Goal: Task Accomplishment & Management: Complete application form

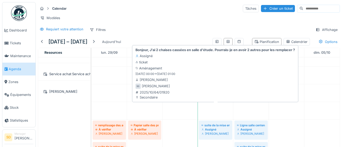
scroll to position [448, 0]
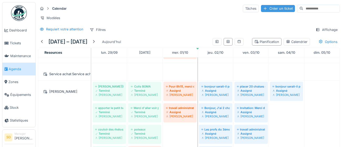
click at [261, 9] on div "Créer un ticket" at bounding box center [278, 8] width 34 height 7
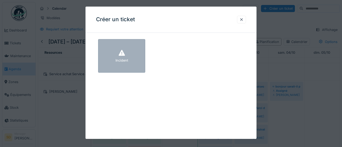
click at [132, 54] on div "Incident" at bounding box center [121, 56] width 47 height 34
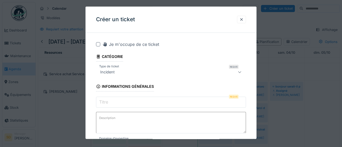
click at [134, 102] on input "Titre" at bounding box center [171, 102] width 150 height 11
paste input "**********"
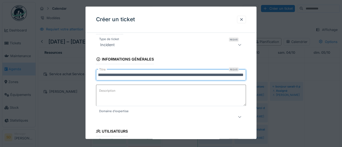
scroll to position [28, 0]
type input "**********"
click at [239, 118] on icon at bounding box center [239, 116] width 4 height 3
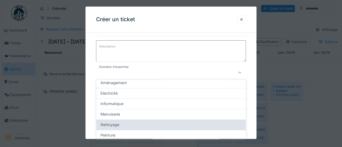
scroll to position [20, 0]
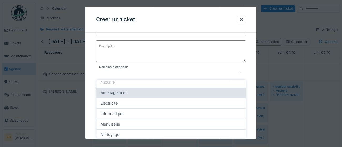
click at [177, 93] on div "Aménagement" at bounding box center [170, 93] width 141 height 6
type input "****"
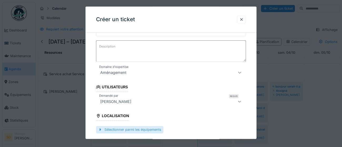
click at [153, 131] on div "Sélectionner parmi les équipements" at bounding box center [129, 130] width 67 height 7
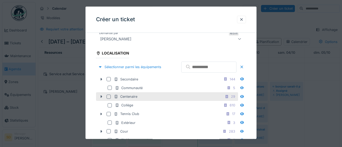
scroll to position [135, 0]
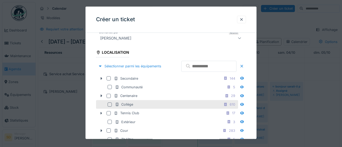
click at [110, 107] on div at bounding box center [109, 105] width 4 height 4
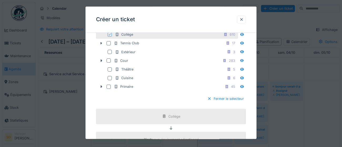
scroll to position [207, 0]
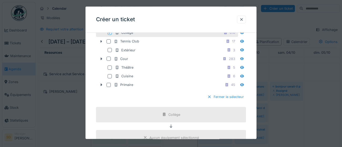
click at [209, 100] on div at bounding box center [209, 97] width 4 height 5
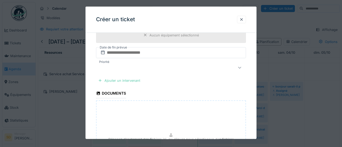
click at [130, 79] on div "Ajouter un intervenant" at bounding box center [119, 80] width 46 height 7
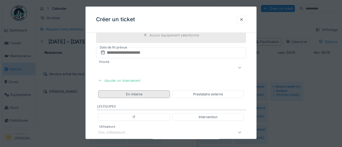
click at [146, 95] on div "En interne" at bounding box center [134, 95] width 72 height 8
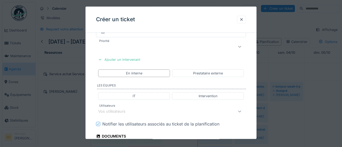
scroll to position [230, 0]
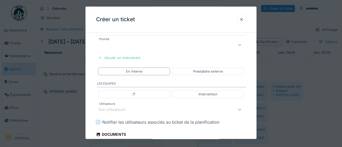
click at [137, 110] on div "Vos utilisateurs" at bounding box center [161, 110] width 127 height 6
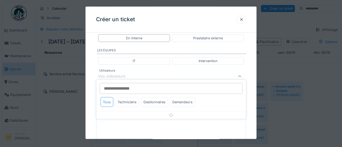
scroll to position [267, 0]
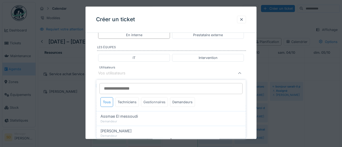
click at [153, 104] on div "Gestionnaires" at bounding box center [154, 102] width 27 height 10
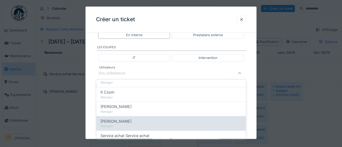
scroll to position [67, 0]
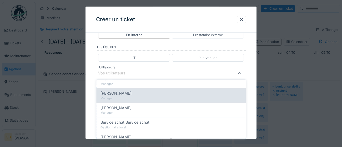
click at [135, 96] on div "Manager" at bounding box center [170, 98] width 141 height 4
type input "****"
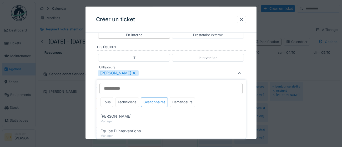
click at [251, 130] on div "**********" at bounding box center [170, 6] width 171 height 473
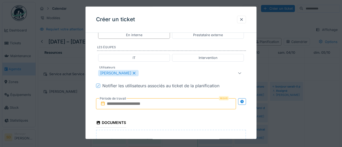
click at [205, 107] on input "text" at bounding box center [166, 104] width 140 height 11
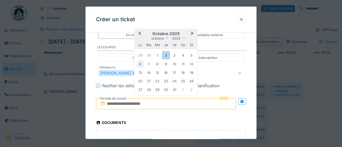
click at [142, 65] on div "6" at bounding box center [140, 64] width 7 height 7
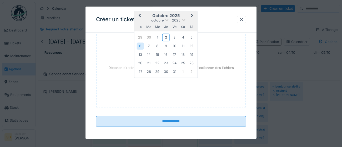
scroll to position [370, 0]
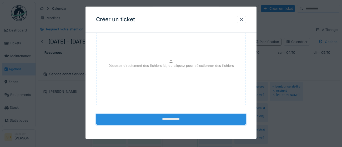
click at [194, 120] on input "**********" at bounding box center [171, 119] width 150 height 11
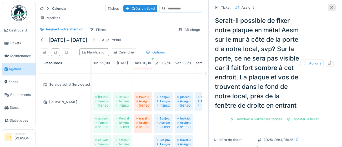
click at [332, 8] on icon at bounding box center [331, 7] width 4 height 3
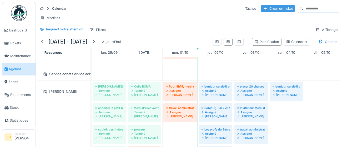
click at [265, 8] on div "Créer un ticket" at bounding box center [278, 8] width 34 height 7
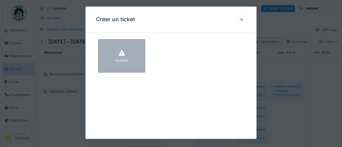
click at [135, 64] on div "Incident" at bounding box center [121, 56] width 47 height 34
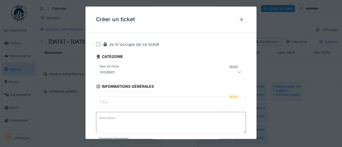
click at [115, 101] on input "Titre" at bounding box center [171, 102] width 150 height 11
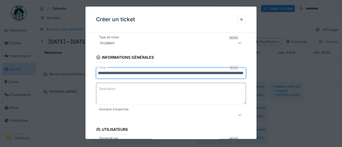
scroll to position [32, 0]
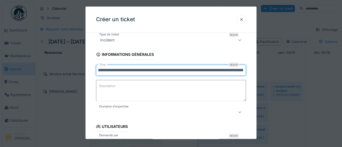
type input "**********"
click at [239, 113] on icon at bounding box center [239, 112] width 4 height 3
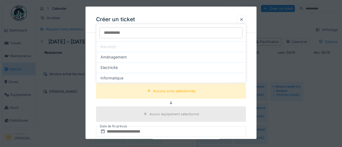
scroll to position [123, 0]
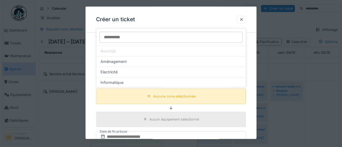
click at [187, 98] on div "Aucune zone sélectionnée" at bounding box center [174, 96] width 42 height 5
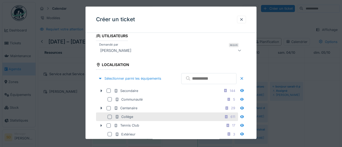
click at [109, 119] on div at bounding box center [109, 117] width 4 height 4
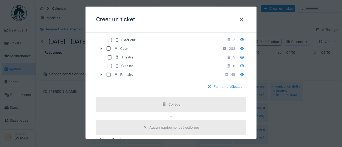
scroll to position [219, 0]
click at [209, 89] on div at bounding box center [209, 86] width 4 height 5
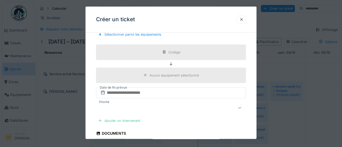
scroll to position [169, 0]
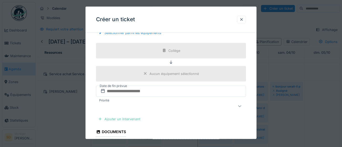
click at [131, 119] on div "Ajouter un intervenant" at bounding box center [119, 119] width 46 height 7
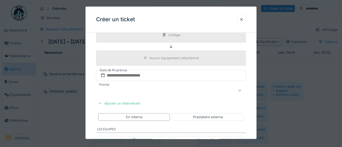
scroll to position [195, 0]
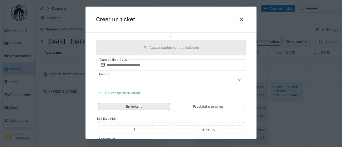
click at [134, 108] on div "En interne" at bounding box center [134, 106] width 16 height 5
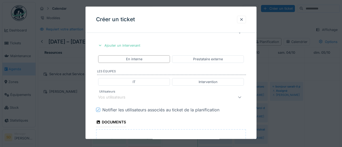
scroll to position [245, 0]
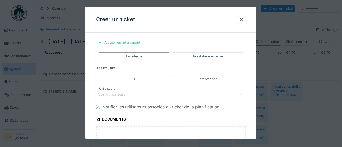
click at [134, 94] on div "Vos utilisateurs" at bounding box center [161, 94] width 127 height 6
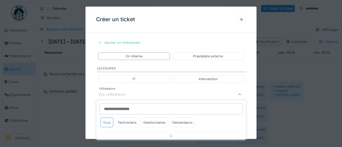
scroll to position [267, 0]
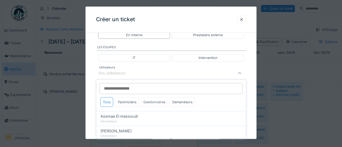
click at [156, 104] on div "Gestionnaires" at bounding box center [154, 102] width 27 height 10
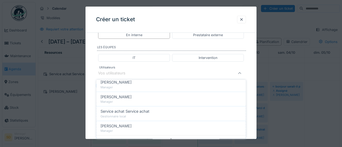
scroll to position [84, 0]
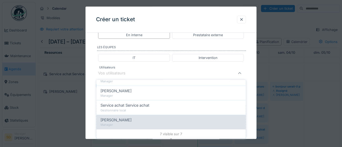
click at [124, 123] on div "Manager" at bounding box center [170, 125] width 141 height 4
type input "****"
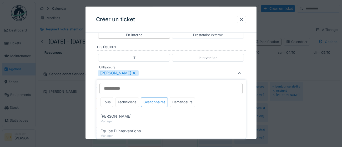
click at [249, 121] on div "**********" at bounding box center [170, 6] width 171 height 473
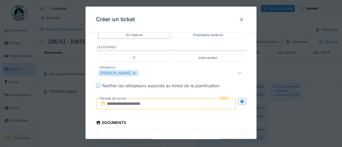
click at [170, 104] on input "text" at bounding box center [166, 104] width 140 height 11
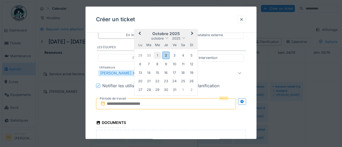
click at [157, 54] on div "1" at bounding box center [157, 55] width 7 height 7
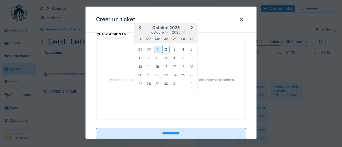
scroll to position [358, 0]
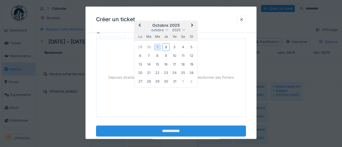
click at [177, 132] on input "**********" at bounding box center [171, 131] width 150 height 11
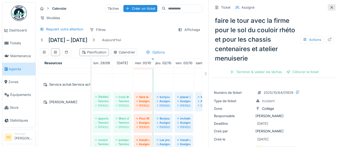
click at [331, 8] on icon at bounding box center [331, 7] width 3 height 3
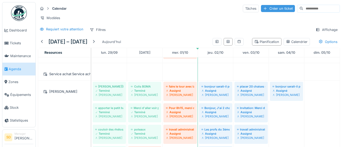
click at [267, 9] on div "Créer un ticket" at bounding box center [278, 8] width 34 height 7
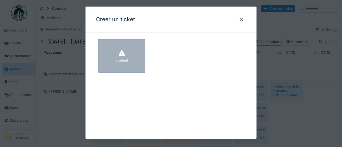
click at [141, 54] on div "Incident" at bounding box center [121, 56] width 47 height 34
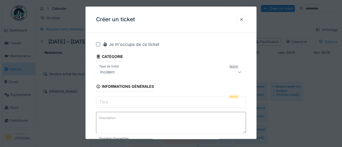
click at [136, 103] on input "Titre" at bounding box center [171, 102] width 150 height 11
paste input "**********"
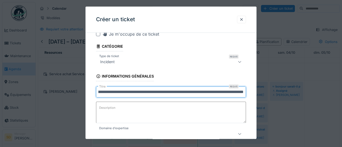
scroll to position [22, 0]
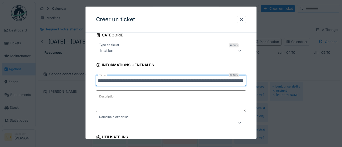
type input "**********"
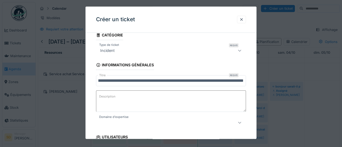
click at [239, 123] on icon at bounding box center [239, 122] width 4 height 3
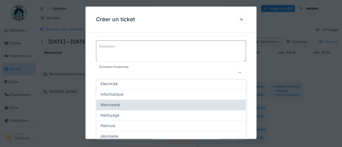
scroll to position [52, 0]
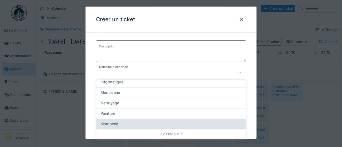
click at [124, 125] on div "plomberie" at bounding box center [170, 124] width 141 height 6
type input "***"
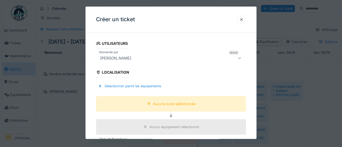
scroll to position [117, 0]
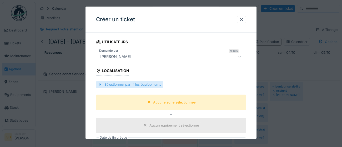
click at [123, 85] on div "Sélectionner parmi les équipements" at bounding box center [129, 84] width 67 height 7
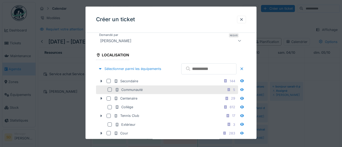
scroll to position [135, 0]
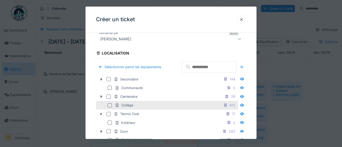
click at [110, 108] on div at bounding box center [109, 106] width 4 height 4
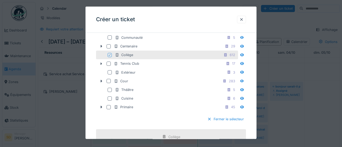
scroll to position [188, 0]
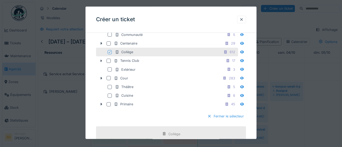
click at [209, 119] on div at bounding box center [209, 116] width 4 height 5
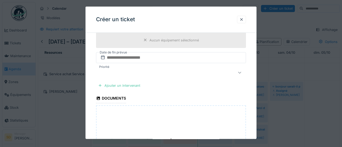
scroll to position [206, 0]
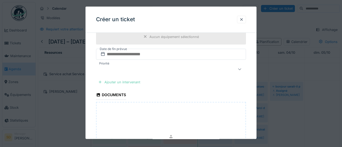
click at [117, 82] on div "Ajouter un intervenant" at bounding box center [119, 82] width 46 height 7
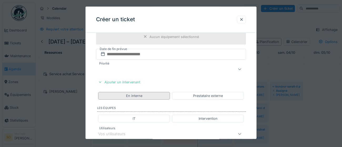
click at [162, 98] on div "En interne" at bounding box center [134, 96] width 72 height 8
click at [153, 95] on div "En interne" at bounding box center [134, 96] width 72 height 8
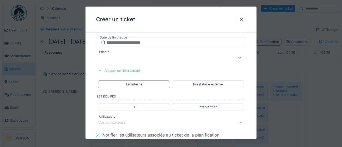
scroll to position [239, 0]
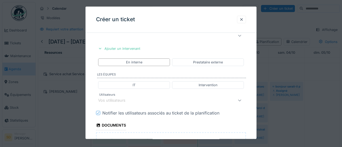
click at [125, 101] on div "Vos utilisateurs" at bounding box center [115, 101] width 35 height 6
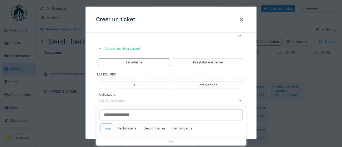
scroll to position [267, 0]
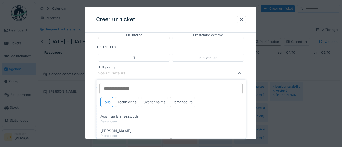
click at [160, 103] on div "Gestionnaires" at bounding box center [154, 102] width 27 height 10
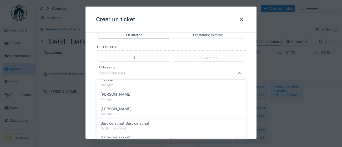
scroll to position [84, 0]
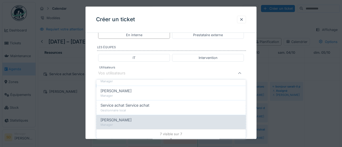
click at [151, 125] on div "Manager" at bounding box center [170, 125] width 141 height 4
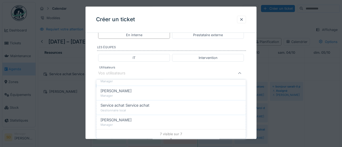
type input "****"
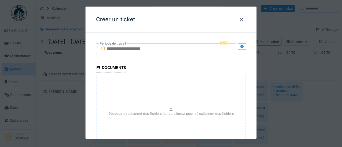
scroll to position [321, 0]
click at [178, 50] on input "text" at bounding box center [166, 49] width 140 height 11
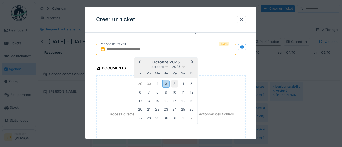
click at [175, 83] on div "3" at bounding box center [174, 83] width 7 height 7
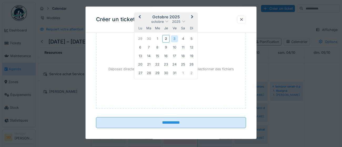
scroll to position [370, 0]
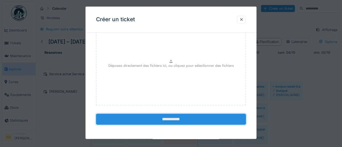
click at [192, 120] on input "**********" at bounding box center [171, 119] width 150 height 11
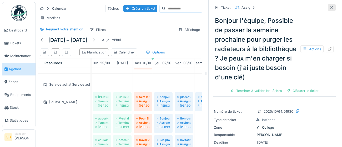
click at [332, 7] on icon at bounding box center [331, 7] width 3 height 3
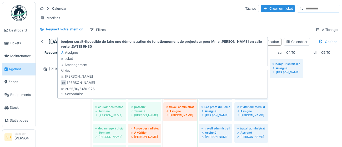
click at [289, 70] on div "[PERSON_NAME]" at bounding box center [286, 72] width 28 height 4
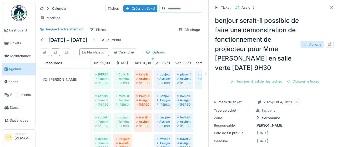
click at [317, 45] on div "Actions" at bounding box center [311, 45] width 23 height 8
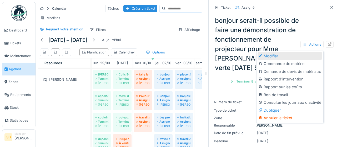
click at [274, 57] on div "Modifier" at bounding box center [289, 56] width 65 height 8
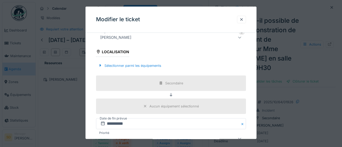
scroll to position [151, 0]
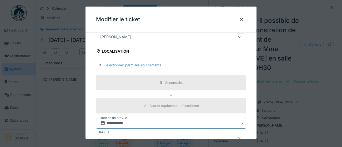
click at [143, 123] on input "**********" at bounding box center [171, 123] width 150 height 11
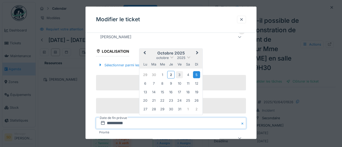
click at [180, 76] on div "3" at bounding box center [179, 74] width 7 height 7
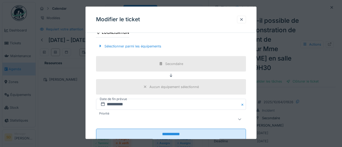
scroll to position [175, 0]
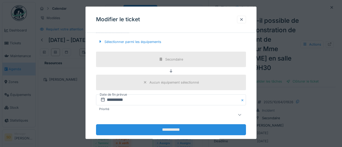
click at [165, 129] on input "**********" at bounding box center [171, 130] width 150 height 11
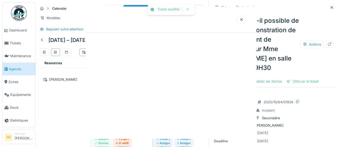
scroll to position [0, 0]
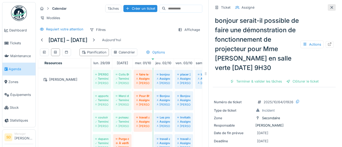
click at [331, 9] on icon at bounding box center [331, 7] width 4 height 3
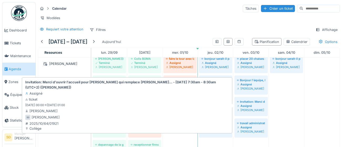
scroll to position [472, 0]
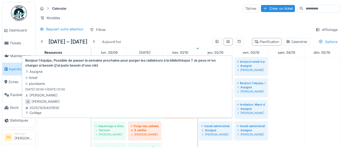
drag, startPoint x: 290, startPoint y: 69, endPoint x: 254, endPoint y: 93, distance: 43.7
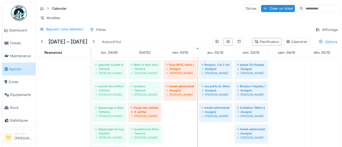
scroll to position [491, 0]
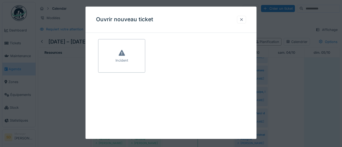
click at [240, 21] on div at bounding box center [241, 19] width 4 height 5
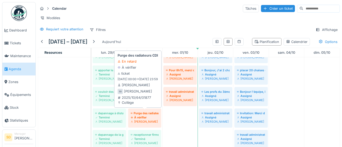
click at [152, 119] on div "À vérifier" at bounding box center [145, 118] width 28 height 4
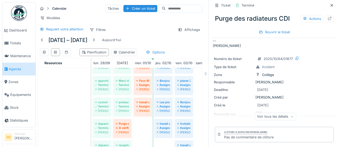
scroll to position [46, 0]
click at [277, 32] on div "Rouvrir le ticket" at bounding box center [273, 32] width 35 height 7
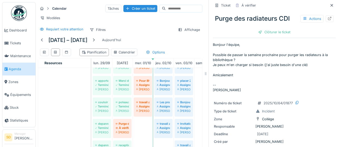
scroll to position [3, 0]
click at [329, 19] on icon at bounding box center [329, 18] width 4 height 3
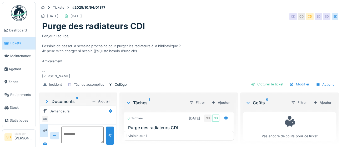
scroll to position [20, 0]
click at [326, 104] on div "Ajouter" at bounding box center [322, 102] width 22 height 7
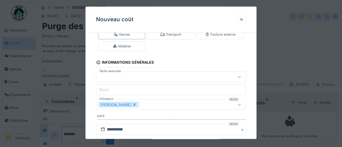
scroll to position [17, 0]
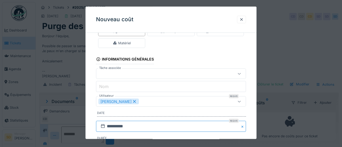
click at [138, 128] on input "**********" at bounding box center [171, 126] width 150 height 11
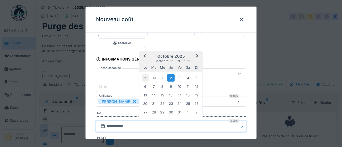
click at [146, 78] on div "29" at bounding box center [145, 78] width 7 height 7
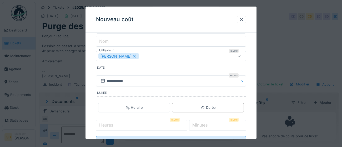
scroll to position [65, 0]
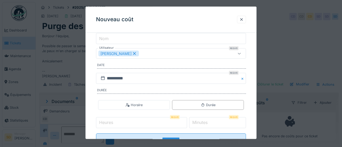
click at [119, 124] on input "Heures" at bounding box center [141, 123] width 91 height 11
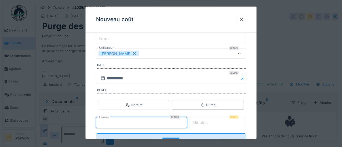
type input "*"
click at [200, 120] on label "Minutes" at bounding box center [199, 123] width 17 height 6
click at [200, 120] on input "*" at bounding box center [217, 123] width 57 height 11
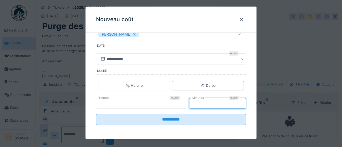
scroll to position [85, 0]
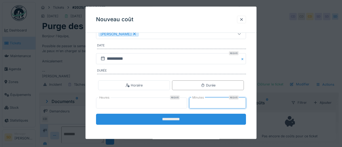
type input "**"
click at [167, 121] on input "**********" at bounding box center [171, 119] width 150 height 11
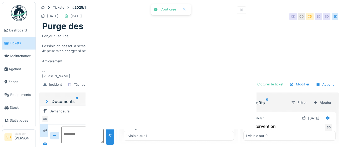
scroll to position [0, 0]
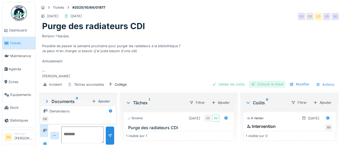
click at [271, 85] on div "Clôturer le ticket" at bounding box center [267, 84] width 37 height 7
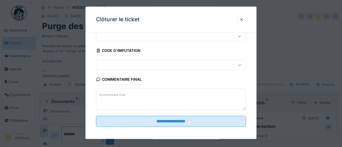
scroll to position [22, 0]
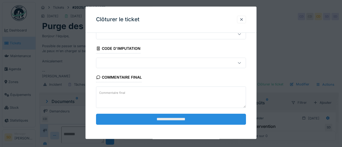
click at [171, 119] on input "**********" at bounding box center [171, 119] width 150 height 11
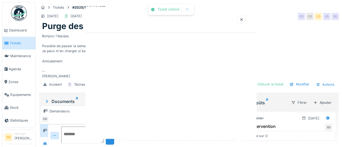
scroll to position [0, 0]
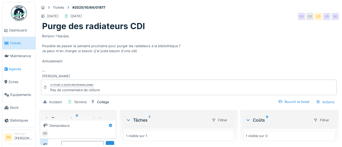
click at [14, 68] on span "Agenda" at bounding box center [21, 69] width 25 height 5
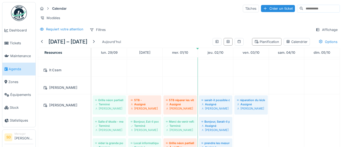
scroll to position [140, 0]
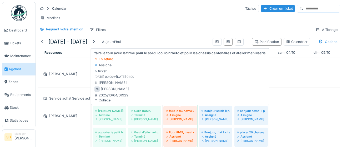
click at [185, 112] on div "faire le tour avec la firme pour le sol du couloir rhéto et pour les chassis ce…" at bounding box center [180, 115] width 29 height 13
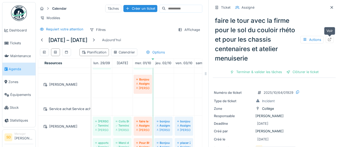
click at [329, 42] on div at bounding box center [329, 39] width 4 height 5
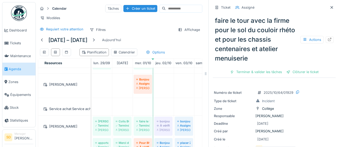
click at [17, 68] on span "Agenda" at bounding box center [21, 69] width 25 height 5
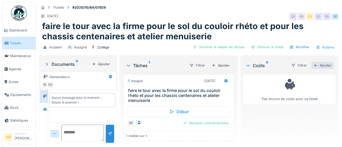
click at [321, 66] on div "Ajouter" at bounding box center [322, 65] width 22 height 7
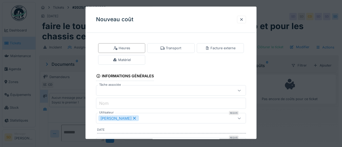
click at [174, 118] on div "[PERSON_NAME]" at bounding box center [161, 119] width 126 height 6
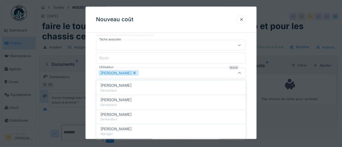
scroll to position [212, 0]
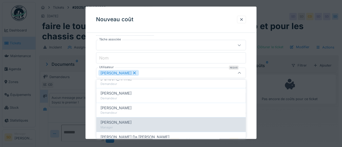
click at [149, 125] on div "Manager" at bounding box center [170, 127] width 141 height 4
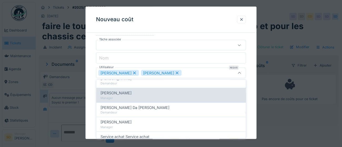
scroll to position [242, 0]
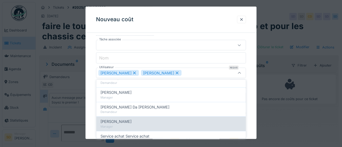
click at [125, 123] on span "Ronan Gedouin" at bounding box center [115, 122] width 31 height 6
type input "**********"
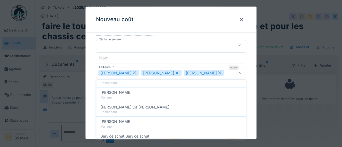
click at [252, 117] on div "**********" at bounding box center [170, 85] width 171 height 187
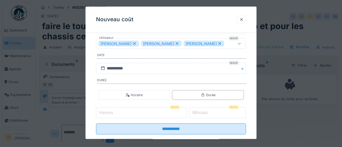
scroll to position [80, 0]
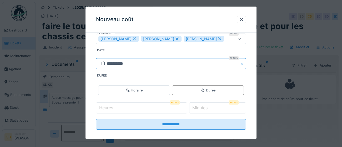
click at [164, 64] on input "**********" at bounding box center [171, 64] width 150 height 11
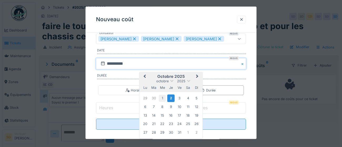
click at [163, 99] on div "1" at bounding box center [162, 98] width 7 height 7
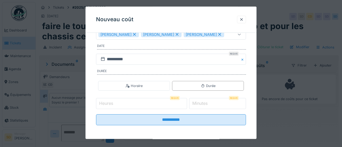
scroll to position [85, 0]
click at [142, 104] on input "Heures" at bounding box center [141, 103] width 91 height 11
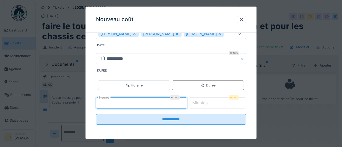
type input "*"
click at [208, 102] on label "Minutes" at bounding box center [199, 103] width 17 height 6
click at [208, 102] on input "*" at bounding box center [217, 103] width 57 height 11
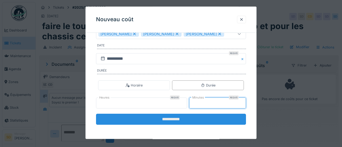
type input "**"
click at [179, 120] on input "**********" at bounding box center [171, 119] width 150 height 11
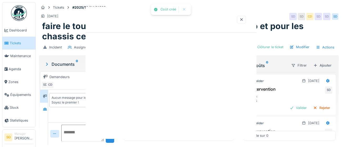
scroll to position [0, 0]
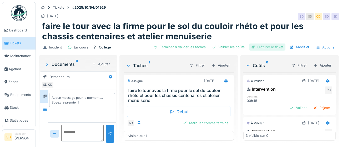
click at [278, 49] on div "Clôturer le ticket" at bounding box center [267, 47] width 37 height 7
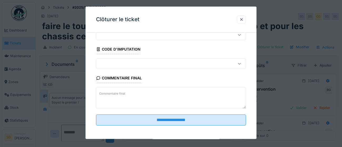
scroll to position [22, 0]
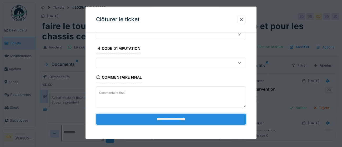
click at [207, 120] on input "**********" at bounding box center [171, 119] width 150 height 11
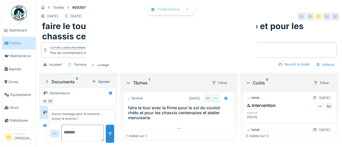
scroll to position [4, 0]
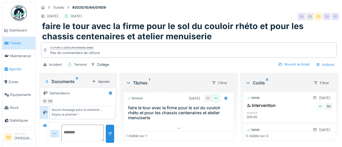
click at [12, 70] on span "Agenda" at bounding box center [21, 69] width 25 height 5
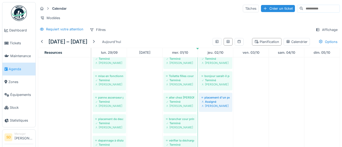
scroll to position [355, 0]
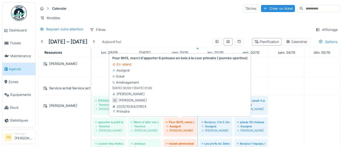
click at [185, 128] on div "Assigné" at bounding box center [180, 127] width 28 height 4
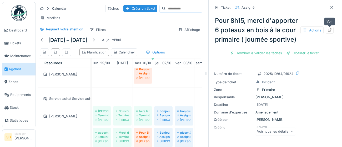
click at [331, 30] on icon at bounding box center [329, 29] width 4 height 3
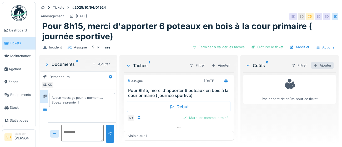
click at [319, 66] on div "Ajouter" at bounding box center [322, 65] width 22 height 7
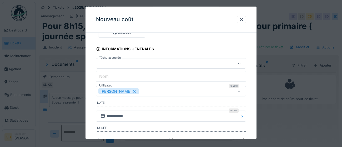
scroll to position [36, 0]
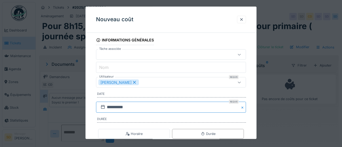
click at [158, 109] on input "**********" at bounding box center [171, 107] width 150 height 11
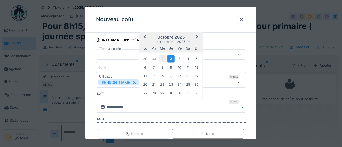
click at [162, 58] on div "1" at bounding box center [162, 58] width 7 height 7
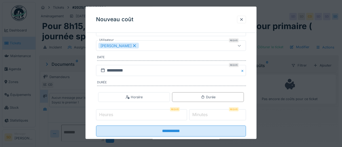
scroll to position [76, 0]
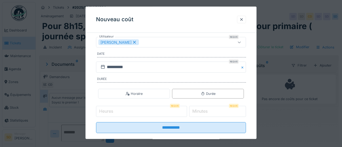
click at [136, 112] on input "Heures" at bounding box center [141, 111] width 91 height 11
type input "*"
click at [203, 110] on label "Minutes" at bounding box center [199, 112] width 17 height 6
click at [203, 110] on input "*" at bounding box center [217, 111] width 57 height 11
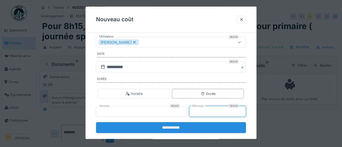
type input "**"
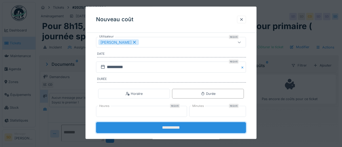
click at [180, 127] on input "**********" at bounding box center [171, 128] width 150 height 11
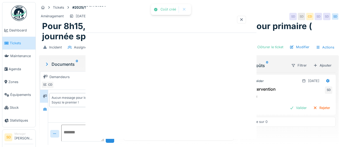
scroll to position [0, 0]
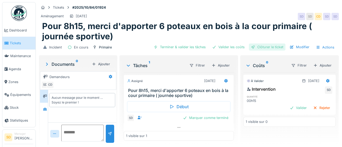
click at [260, 48] on div "Clôturer le ticket" at bounding box center [267, 47] width 37 height 7
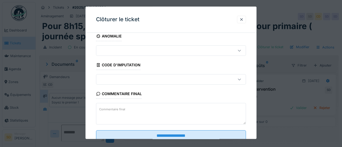
scroll to position [22, 0]
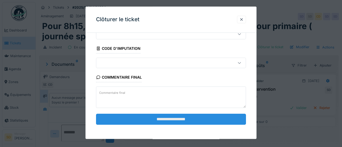
click at [183, 119] on input "**********" at bounding box center [171, 119] width 150 height 11
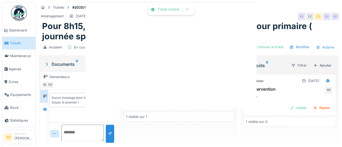
scroll to position [4, 0]
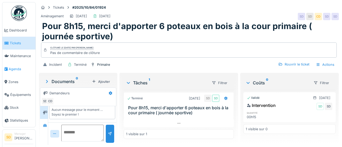
click at [13, 71] on span "Agenda" at bounding box center [21, 69] width 25 height 5
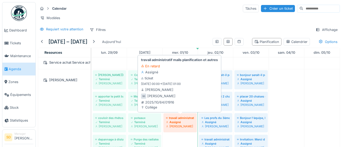
click at [179, 126] on div "[PERSON_NAME]" at bounding box center [180, 127] width 28 height 4
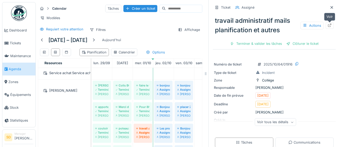
click at [330, 27] on div at bounding box center [329, 25] width 4 height 5
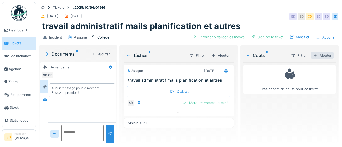
click at [325, 56] on div "Ajouter" at bounding box center [322, 55] width 22 height 7
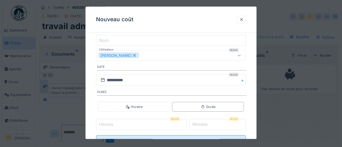
scroll to position [67, 0]
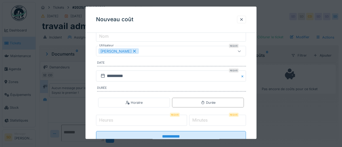
click at [128, 121] on input "Heures" at bounding box center [141, 120] width 91 height 11
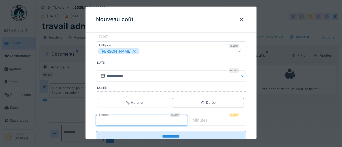
type input "*"
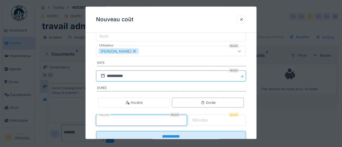
click at [138, 79] on input "**********" at bounding box center [171, 76] width 150 height 11
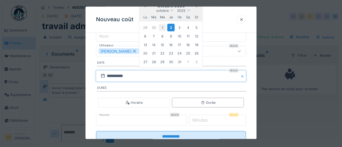
click at [161, 28] on div "1" at bounding box center [162, 27] width 7 height 7
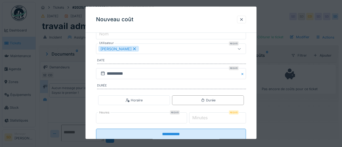
scroll to position [83, 0]
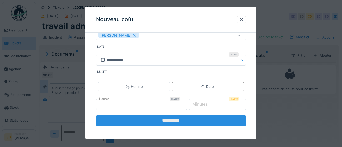
click at [148, 122] on input "**********" at bounding box center [171, 121] width 150 height 11
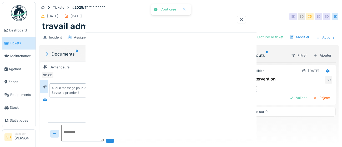
scroll to position [0, 0]
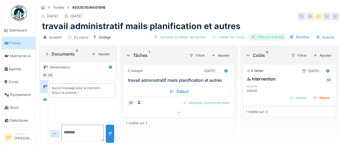
click at [264, 38] on div "Clôturer le ticket" at bounding box center [267, 37] width 37 height 7
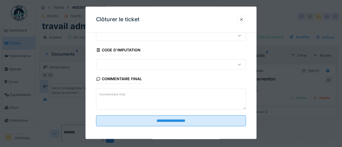
scroll to position [22, 0]
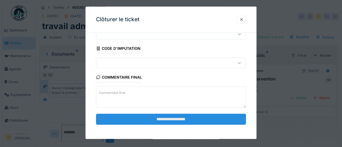
click at [222, 119] on input "**********" at bounding box center [171, 119] width 150 height 11
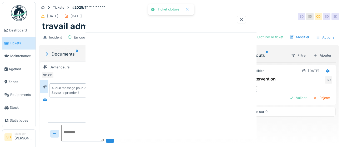
scroll to position [0, 0]
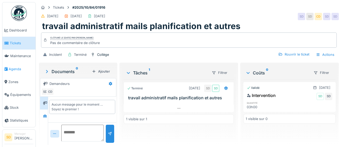
click at [15, 70] on span "Agenda" at bounding box center [21, 69] width 25 height 5
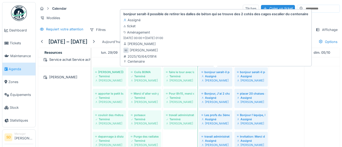
click at [219, 76] on div "Assigné" at bounding box center [215, 76] width 28 height 4
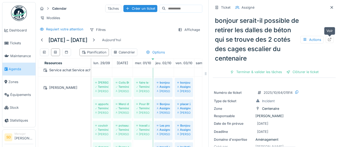
click at [329, 40] on icon at bounding box center [329, 39] width 3 height 3
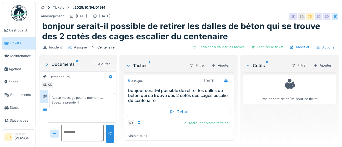
drag, startPoint x: 327, startPoint y: 67, endPoint x: 292, endPoint y: 101, distance: 49.4
click at [327, 67] on div "Ajouter" at bounding box center [322, 65] width 22 height 7
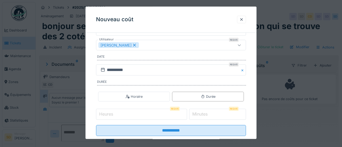
scroll to position [76, 0]
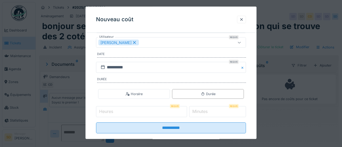
click at [141, 111] on input "Heures" at bounding box center [141, 112] width 91 height 11
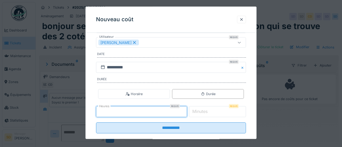
type input "*"
click at [205, 112] on label "Minutes" at bounding box center [199, 112] width 17 height 6
click at [205, 112] on input "*" at bounding box center [217, 112] width 57 height 11
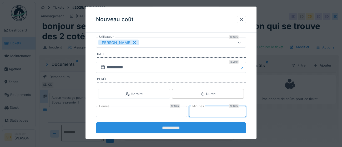
type input "**"
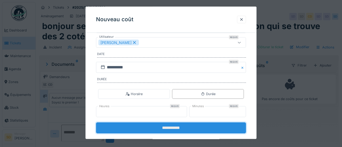
click at [181, 128] on input "**********" at bounding box center [171, 128] width 150 height 11
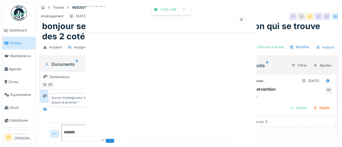
scroll to position [0, 0]
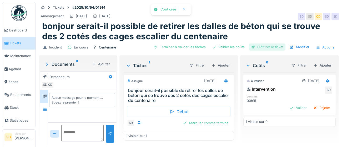
click at [277, 48] on div "Clôturer le ticket" at bounding box center [267, 47] width 37 height 7
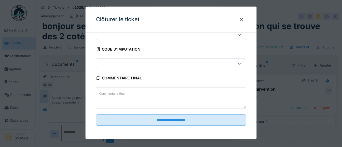
scroll to position [22, 0]
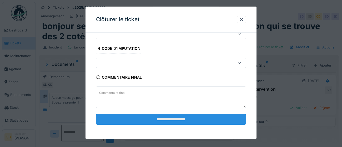
click at [185, 121] on input "**********" at bounding box center [171, 119] width 150 height 11
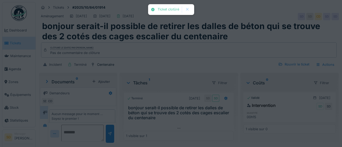
scroll to position [4, 0]
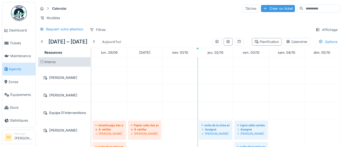
click at [264, 9] on div "Créer un ticket" at bounding box center [278, 8] width 34 height 7
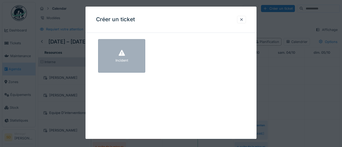
click at [140, 59] on div "Incident" at bounding box center [121, 56] width 47 height 34
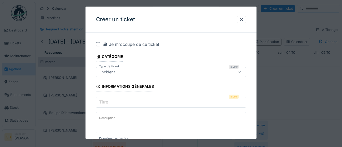
click at [117, 101] on input "Titre" at bounding box center [171, 102] width 150 height 11
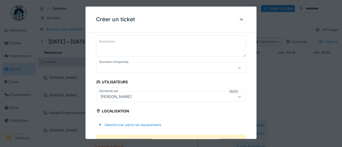
scroll to position [78, 0]
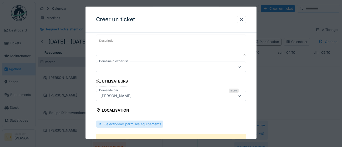
type input "**********"
click at [152, 125] on div "Sélectionner parmi les équipements" at bounding box center [129, 124] width 67 height 7
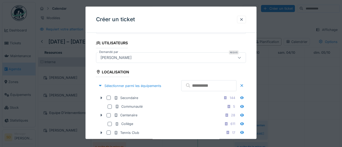
scroll to position [120, 0]
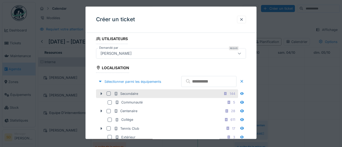
click at [109, 96] on div at bounding box center [108, 94] width 4 height 4
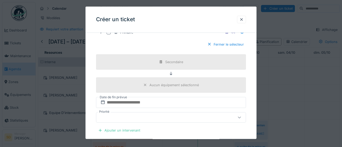
scroll to position [260, 0]
click at [152, 108] on input "text" at bounding box center [171, 102] width 150 height 11
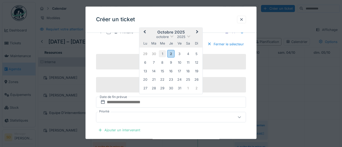
click at [162, 57] on div "1" at bounding box center [162, 53] width 7 height 7
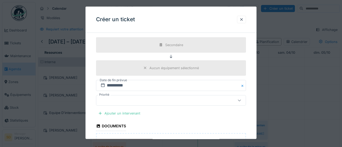
scroll to position [277, 0]
click at [133, 117] on div "Ajouter un intervenant" at bounding box center [119, 113] width 46 height 7
click at [118, 117] on div "Ajouter un intervenant" at bounding box center [119, 113] width 46 height 7
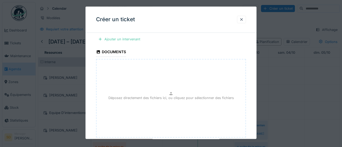
scroll to position [355, 0]
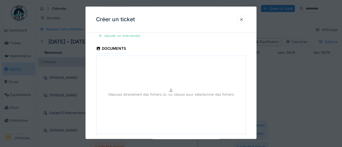
click at [118, 39] on div "Ajouter un intervenant" at bounding box center [119, 35] width 46 height 7
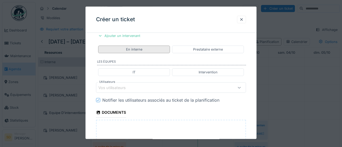
click at [140, 52] on div "En interne" at bounding box center [134, 49] width 16 height 5
click at [139, 91] on div "Vos utilisateurs" at bounding box center [161, 88] width 126 height 6
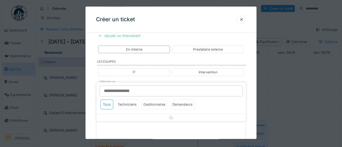
scroll to position [382, 0]
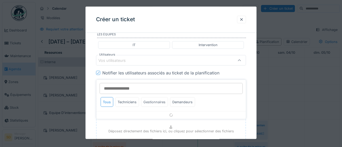
click at [155, 104] on div "Gestionnaires" at bounding box center [154, 102] width 27 height 10
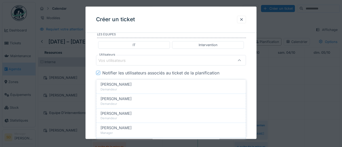
scroll to position [213, 0]
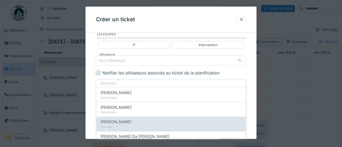
click at [122, 123] on span "[PERSON_NAME]" at bounding box center [115, 122] width 31 height 6
type input "****"
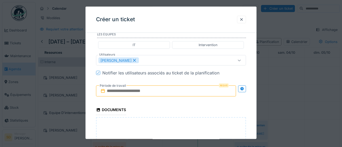
click at [176, 97] on input "text" at bounding box center [166, 91] width 140 height 11
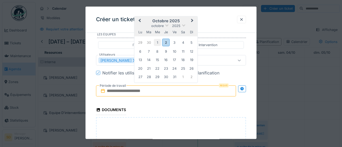
click at [158, 46] on div "1" at bounding box center [157, 42] width 7 height 7
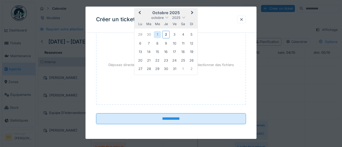
scroll to position [485, 0]
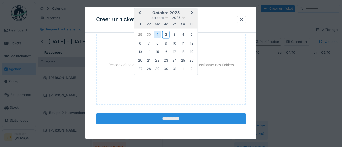
click at [171, 121] on input "**********" at bounding box center [171, 118] width 150 height 11
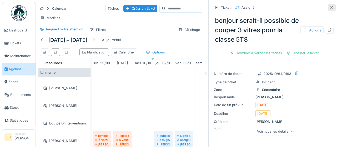
click at [332, 8] on icon at bounding box center [331, 7] width 4 height 3
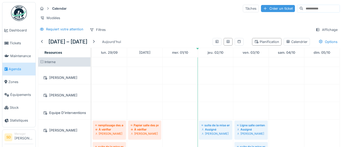
click at [264, 9] on div "Créer un ticket" at bounding box center [278, 8] width 34 height 7
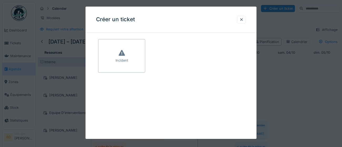
click at [146, 67] on div "Incident" at bounding box center [171, 56] width 146 height 34
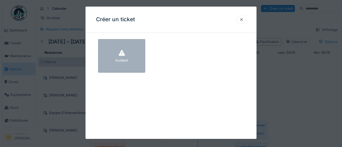
click at [142, 68] on div "Incident" at bounding box center [121, 56] width 47 height 34
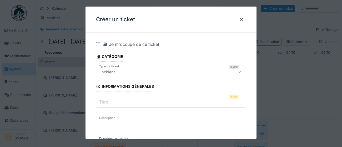
click at [111, 101] on input "Titre" at bounding box center [171, 102] width 150 height 11
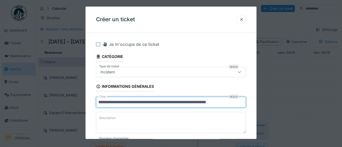
click at [226, 104] on input "**********" at bounding box center [171, 102] width 150 height 11
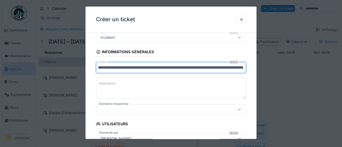
scroll to position [35, 0]
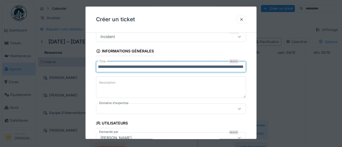
type input "**********"
click at [239, 110] on icon at bounding box center [239, 108] width 4 height 3
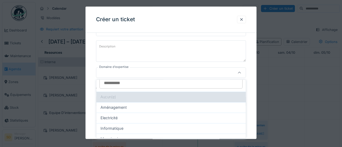
scroll to position [8, 0]
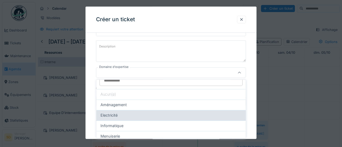
click at [155, 117] on div "Electricité" at bounding box center [170, 116] width 141 height 6
type input "***"
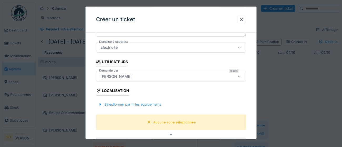
scroll to position [99, 0]
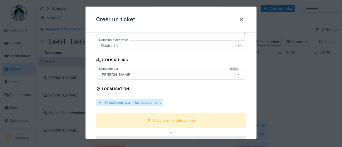
click at [137, 103] on div "Sélectionner parmi les équipements" at bounding box center [129, 103] width 67 height 7
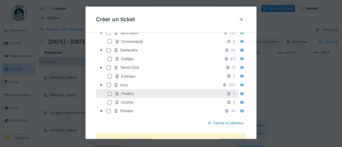
scroll to position [184, 0]
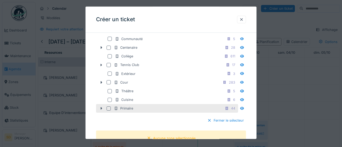
click at [107, 111] on div at bounding box center [108, 109] width 4 height 4
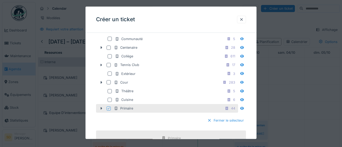
click at [239, 125] on div "Fermer le sélecteur" at bounding box center [225, 120] width 41 height 7
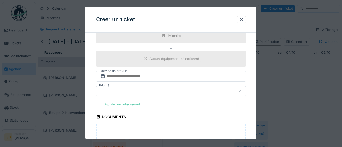
click at [126, 105] on div "Ajouter un intervenant" at bounding box center [119, 104] width 46 height 7
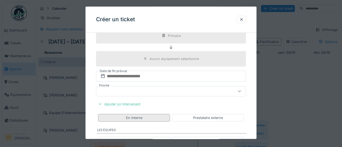
click at [143, 118] on div "En interne" at bounding box center [134, 118] width 72 height 8
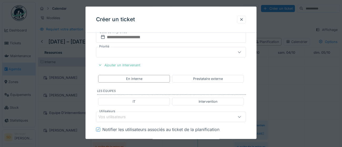
scroll to position [233, 0]
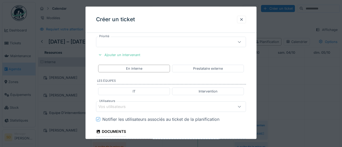
click at [135, 106] on div "Vos utilisateurs" at bounding box center [161, 107] width 126 height 6
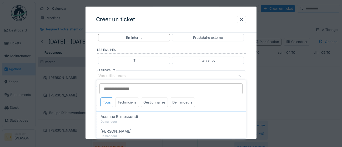
scroll to position [267, 0]
click at [152, 104] on div "Gestionnaires" at bounding box center [154, 102] width 27 height 10
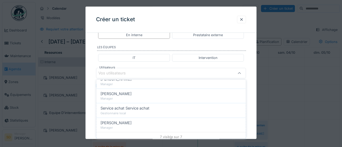
scroll to position [84, 0]
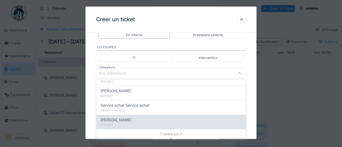
click at [125, 120] on span "[PERSON_NAME]" at bounding box center [115, 120] width 31 height 6
type input "****"
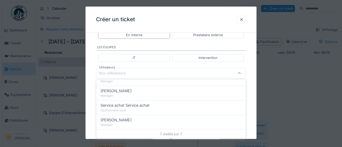
scroll to position [0, 0]
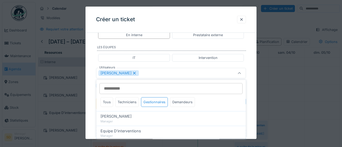
click at [254, 114] on div "**********" at bounding box center [170, 6] width 171 height 473
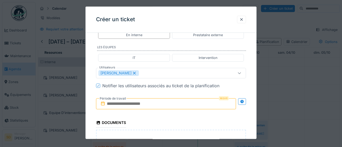
click at [173, 105] on input "text" at bounding box center [166, 104] width 140 height 11
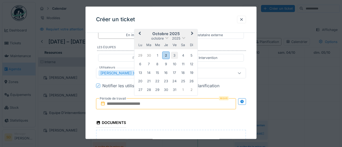
click at [175, 57] on div "3" at bounding box center [174, 55] width 7 height 7
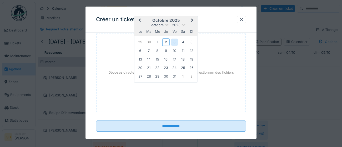
scroll to position [369, 0]
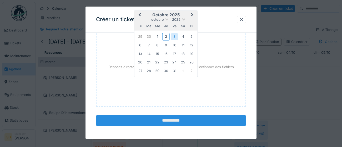
click at [188, 121] on input "**********" at bounding box center [171, 120] width 150 height 11
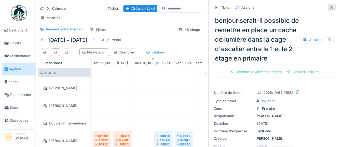
click at [332, 8] on icon at bounding box center [331, 7] width 4 height 3
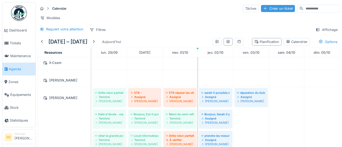
click at [270, 9] on div "Créer un ticket" at bounding box center [278, 8] width 34 height 7
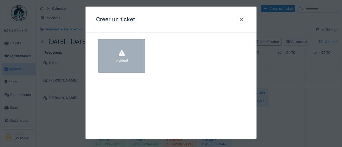
click at [134, 62] on div "Incident" at bounding box center [121, 56] width 47 height 34
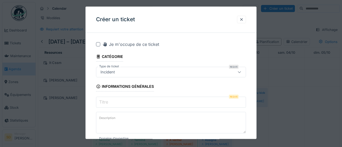
click at [112, 103] on input "Titre" at bounding box center [171, 102] width 150 height 11
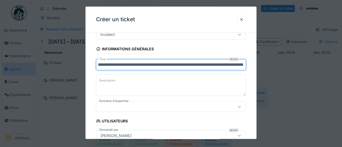
scroll to position [38, 0]
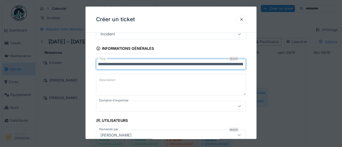
type input "**********"
click at [239, 107] on icon at bounding box center [239, 107] width 3 height 2
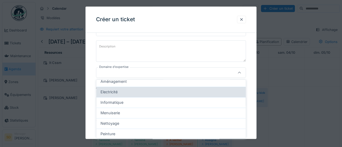
scroll to position [34, 0]
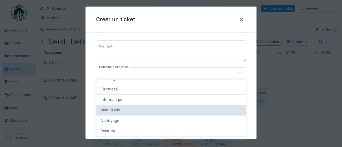
click at [154, 110] on div "Menuiserie" at bounding box center [170, 110] width 141 height 6
type input "****"
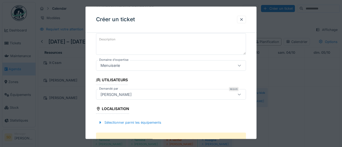
scroll to position [80, 0]
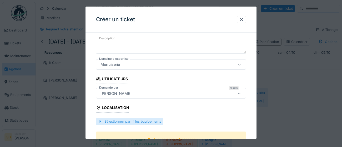
click at [146, 122] on div "Sélectionner parmi les équipements" at bounding box center [129, 121] width 67 height 7
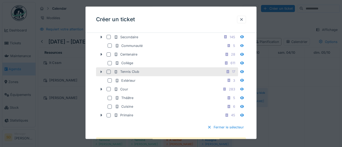
scroll to position [181, 0]
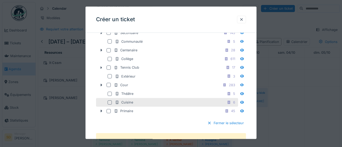
click at [109, 105] on div at bounding box center [109, 103] width 4 height 4
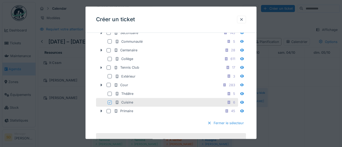
click at [241, 127] on div "Fermer le sélecteur" at bounding box center [225, 123] width 41 height 7
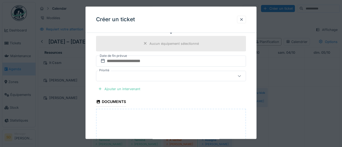
scroll to position [200, 0]
click at [122, 89] on div "Ajouter un intervenant" at bounding box center [119, 88] width 46 height 7
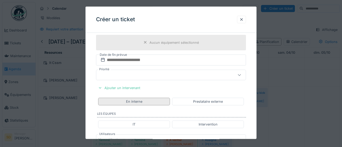
click at [137, 103] on div "En interne" at bounding box center [134, 101] width 16 height 5
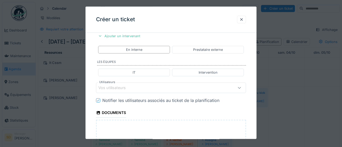
scroll to position [252, 0]
click at [134, 89] on div "Vos utilisateurs" at bounding box center [161, 88] width 126 height 6
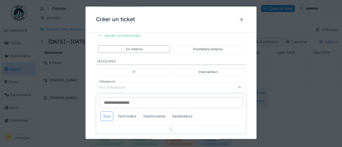
scroll to position [267, 0]
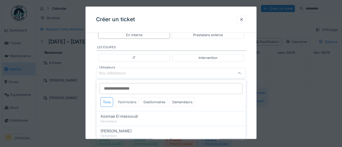
click at [131, 104] on div "Techniciens" at bounding box center [127, 102] width 24 height 10
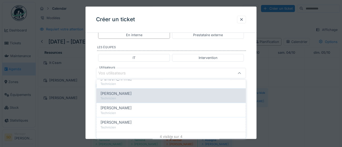
scroll to position [40, 0]
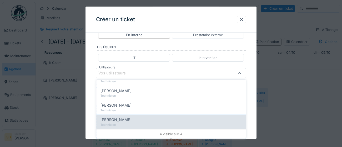
click at [124, 124] on div "Technicien" at bounding box center [170, 125] width 141 height 4
type input "****"
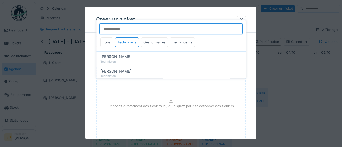
scroll to position [319, 0]
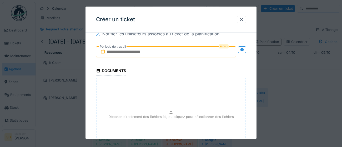
click at [173, 52] on input "text" at bounding box center [166, 52] width 140 height 11
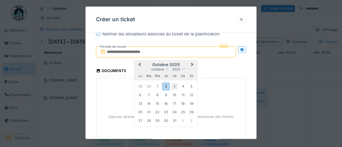
click at [175, 88] on div "3" at bounding box center [174, 86] width 7 height 7
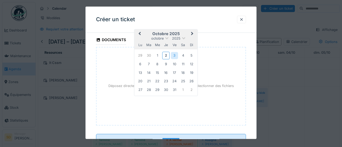
scroll to position [359, 0]
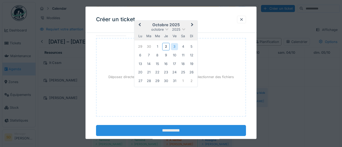
click at [192, 131] on input "**********" at bounding box center [171, 130] width 150 height 11
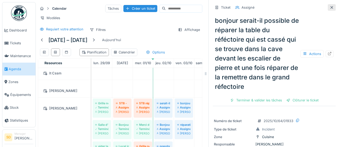
click at [331, 8] on icon at bounding box center [331, 7] width 4 height 3
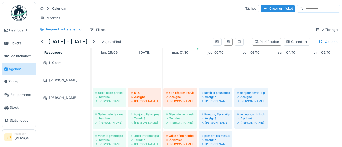
click at [263, 7] on div "Créer un ticket" at bounding box center [278, 8] width 34 height 7
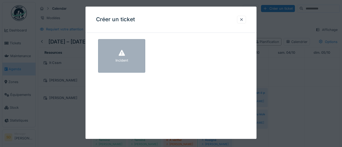
click at [138, 61] on div "Incident" at bounding box center [121, 56] width 47 height 34
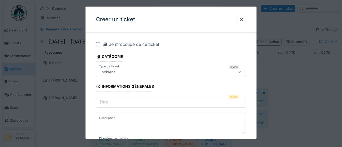
click at [121, 104] on input "Titre" at bounding box center [171, 102] width 150 height 11
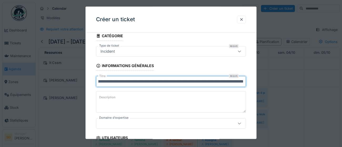
scroll to position [24, 0]
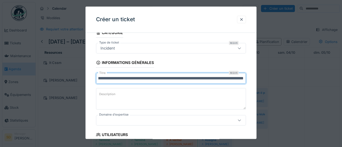
type input "**********"
click at [240, 121] on icon at bounding box center [239, 120] width 4 height 3
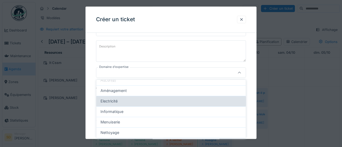
scroll to position [23, 0]
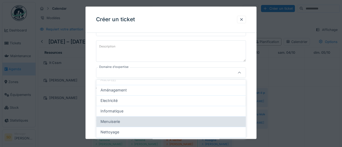
click at [193, 122] on div "Menuiserie" at bounding box center [170, 122] width 141 height 6
type input "****"
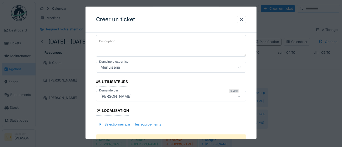
scroll to position [77, 0]
click at [147, 125] on div "Sélectionner parmi les équipements" at bounding box center [129, 124] width 67 height 7
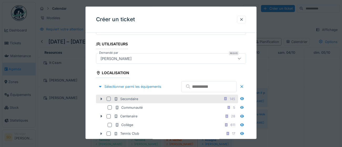
scroll to position [115, 0]
click at [109, 101] on div at bounding box center [108, 99] width 4 height 4
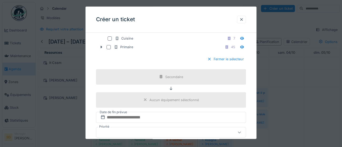
scroll to position [245, 0]
click at [209, 62] on div at bounding box center [209, 59] width 4 height 5
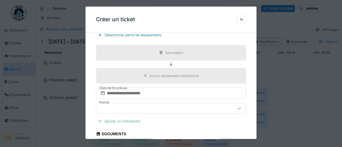
scroll to position [174, 0]
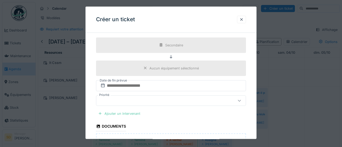
click at [129, 114] on div "Ajouter un intervenant" at bounding box center [119, 113] width 46 height 7
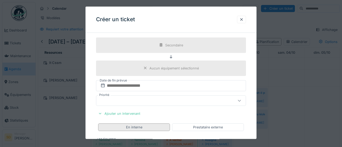
click at [131, 127] on div "En interne" at bounding box center [134, 127] width 16 height 5
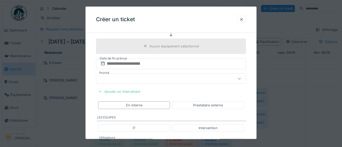
scroll to position [228, 0]
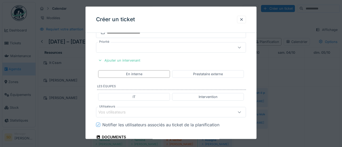
click at [122, 113] on div "Vos utilisateurs" at bounding box center [115, 113] width 35 height 6
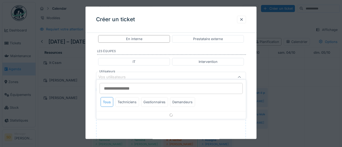
scroll to position [267, 0]
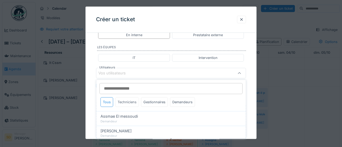
click at [130, 102] on div "Techniciens" at bounding box center [127, 102] width 24 height 10
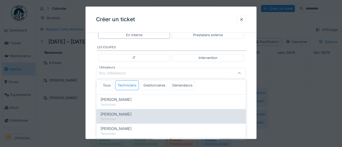
scroll to position [40, 0]
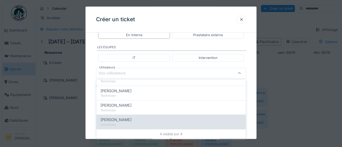
click at [106, 121] on span "[PERSON_NAME]" at bounding box center [115, 120] width 31 height 6
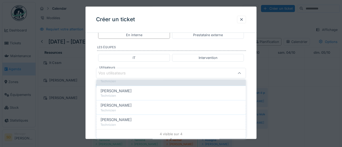
type input "****"
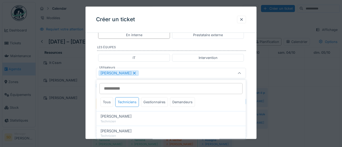
click at [251, 114] on div "**********" at bounding box center [170, 6] width 171 height 473
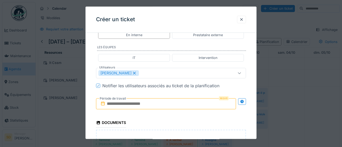
click at [163, 104] on input "text" at bounding box center [166, 104] width 140 height 11
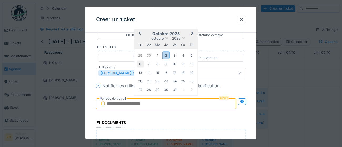
click at [140, 65] on div "6" at bounding box center [140, 64] width 7 height 7
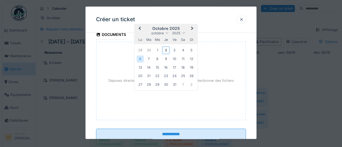
scroll to position [370, 0]
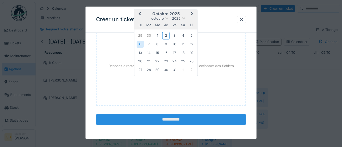
click at [165, 119] on input "**********" at bounding box center [171, 119] width 150 height 11
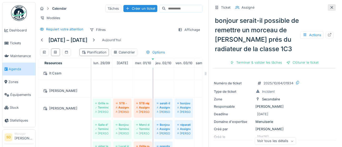
click at [332, 8] on icon at bounding box center [331, 7] width 4 height 3
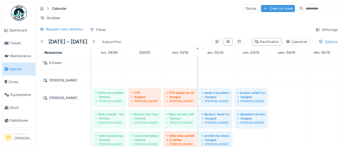
click at [261, 8] on div "Créer un ticket" at bounding box center [278, 8] width 34 height 7
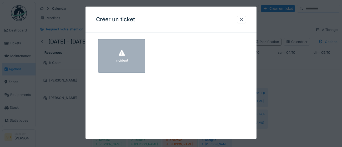
click at [112, 56] on div "Incident" at bounding box center [121, 56] width 47 height 34
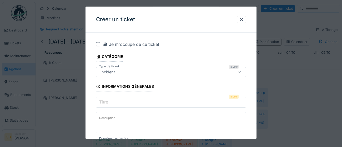
click at [109, 101] on input "Titre" at bounding box center [171, 102] width 150 height 11
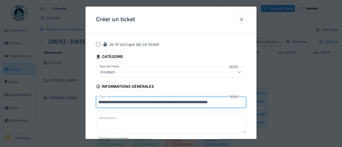
click at [231, 105] on input "**********" at bounding box center [171, 102] width 150 height 11
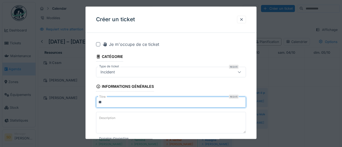
type input "*"
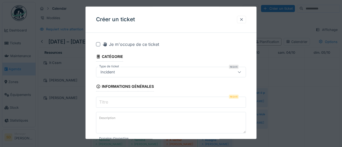
click at [241, 21] on div at bounding box center [241, 19] width 4 height 5
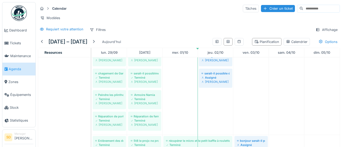
scroll to position [219, 0]
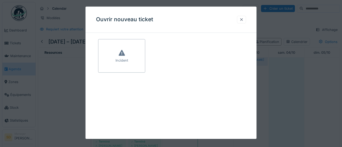
click at [241, 19] on div at bounding box center [241, 19] width 4 height 5
